Goal: Transaction & Acquisition: Download file/media

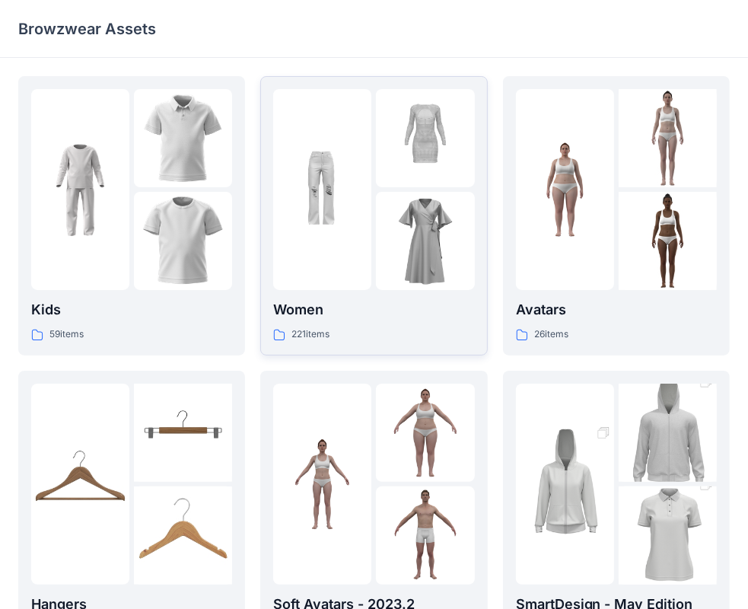
click at [365, 281] on div at bounding box center [322, 189] width 98 height 201
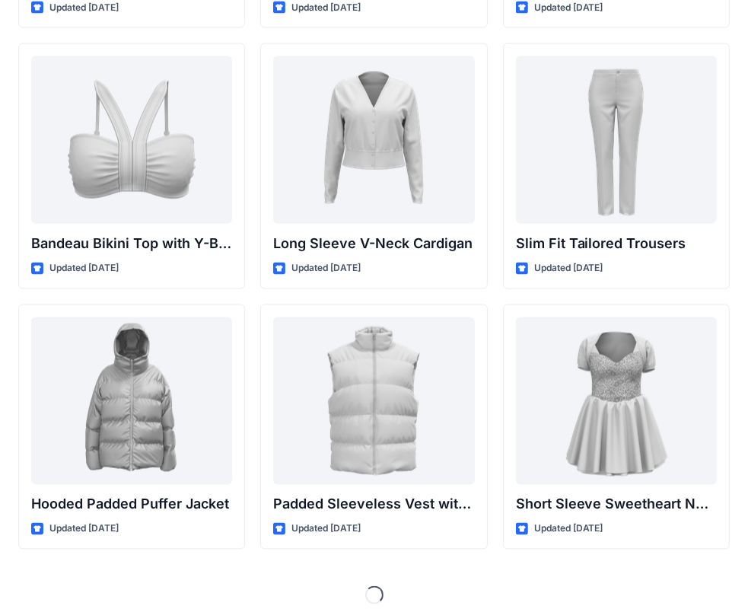
scroll to position [1608, 0]
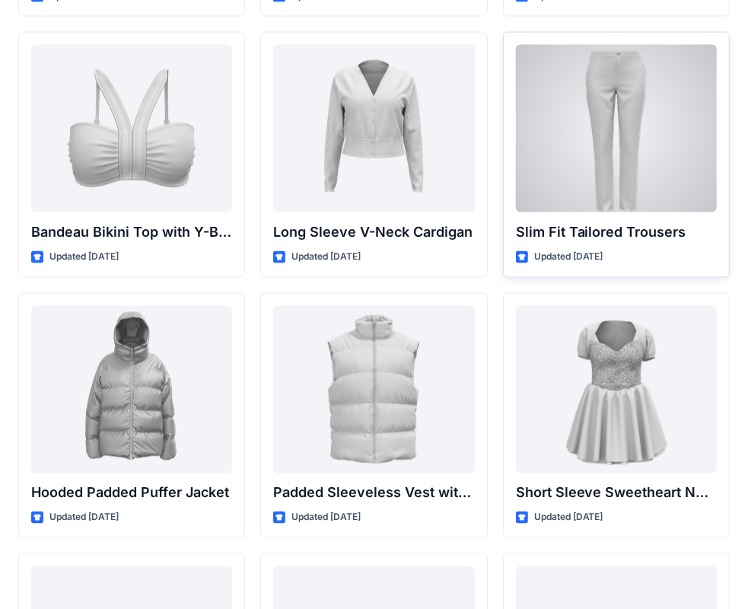
click at [603, 131] on div at bounding box center [616, 128] width 201 height 167
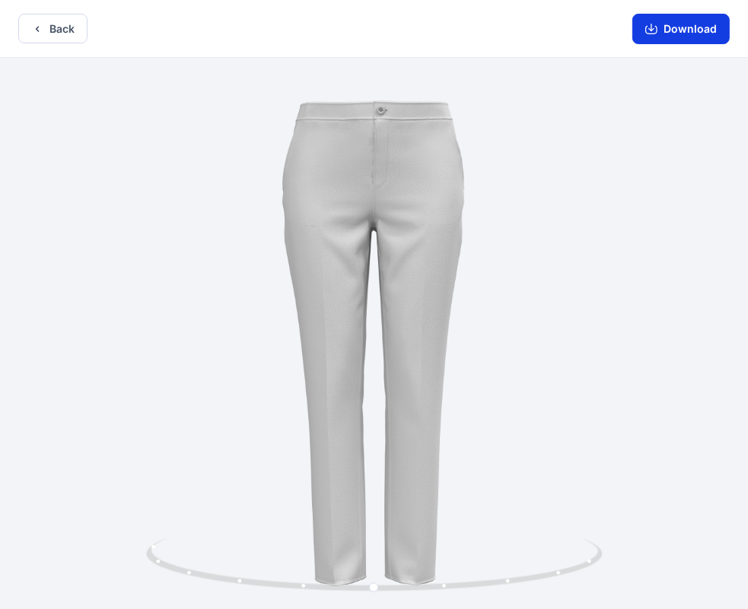
click at [663, 27] on button "Download" at bounding box center [680, 29] width 97 height 30
click at [50, 27] on button "Back" at bounding box center [52, 29] width 69 height 30
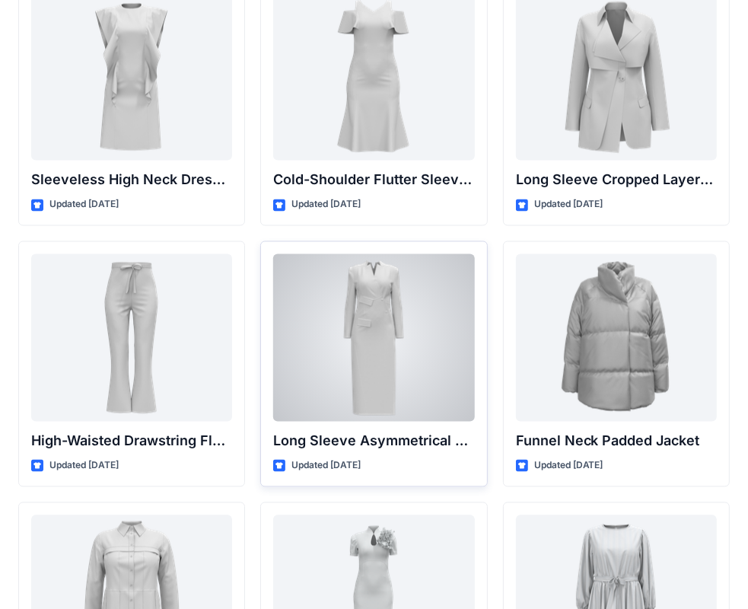
scroll to position [5645, 0]
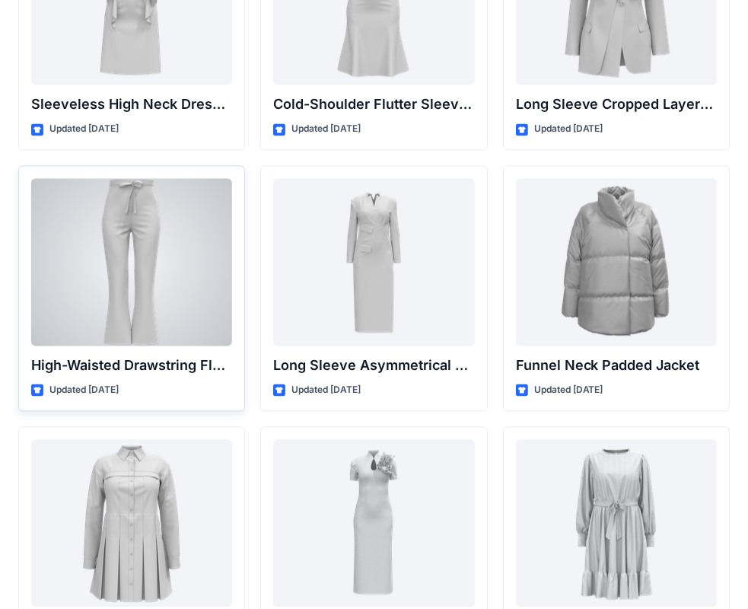
click at [189, 273] on div at bounding box center [131, 261] width 201 height 167
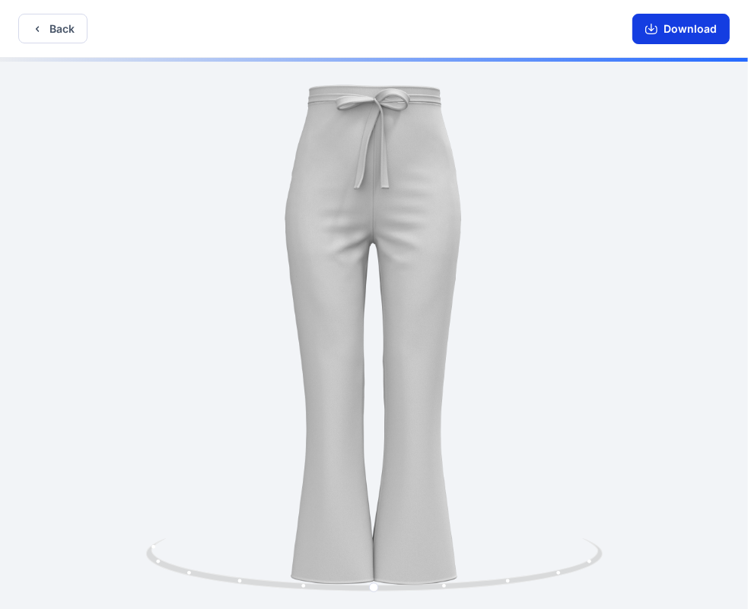
click at [668, 33] on button "Download" at bounding box center [680, 29] width 97 height 30
click at [51, 34] on button "Back" at bounding box center [52, 29] width 69 height 30
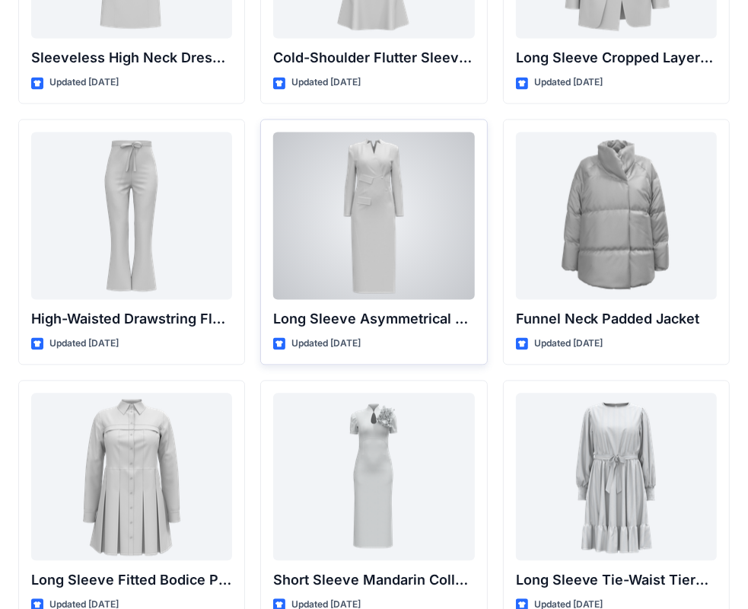
scroll to position [5773, 0]
